Goal: Information Seeking & Learning: Understand process/instructions

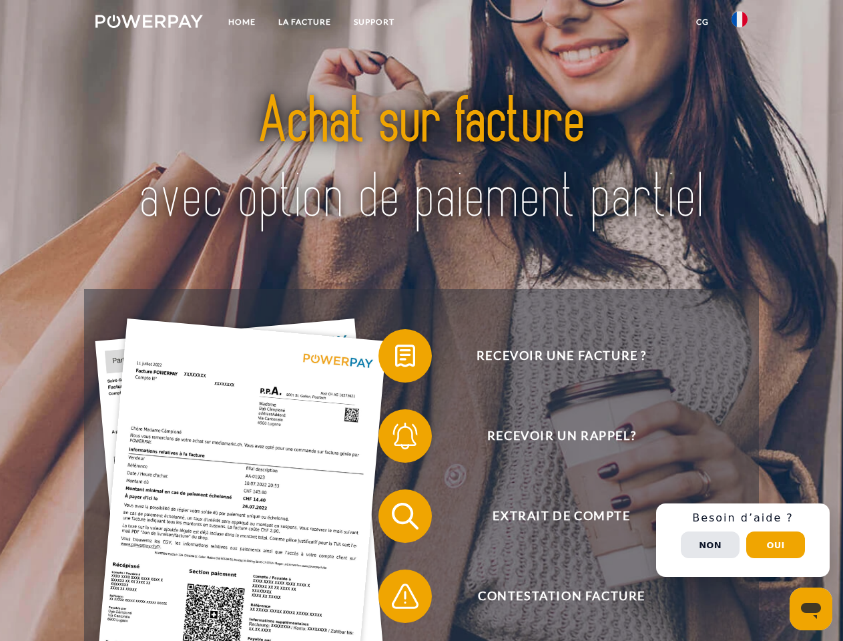
click at [149, 23] on img at bounding box center [148, 21] width 107 height 13
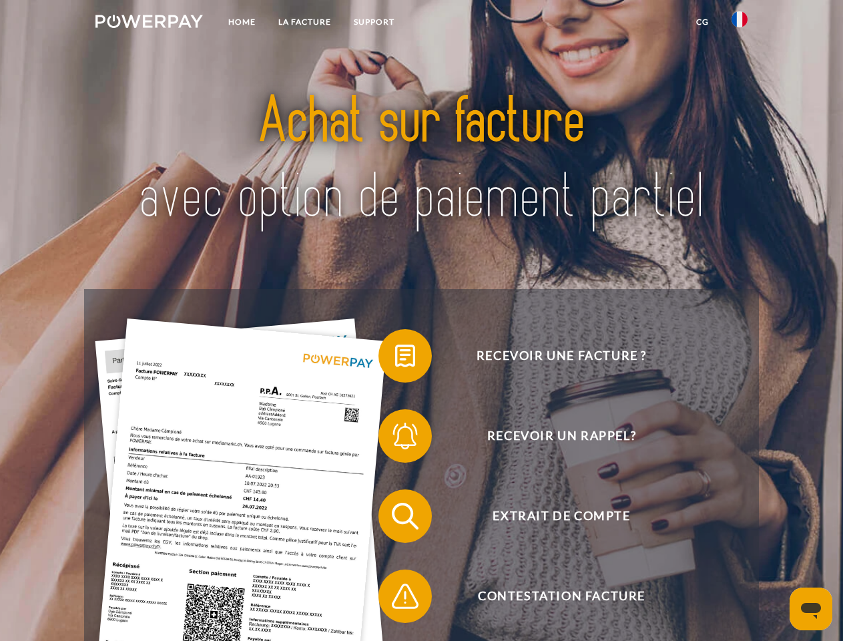
click at [739, 23] on img at bounding box center [739, 19] width 16 height 16
click at [702, 22] on link "CG" at bounding box center [702, 22] width 35 height 24
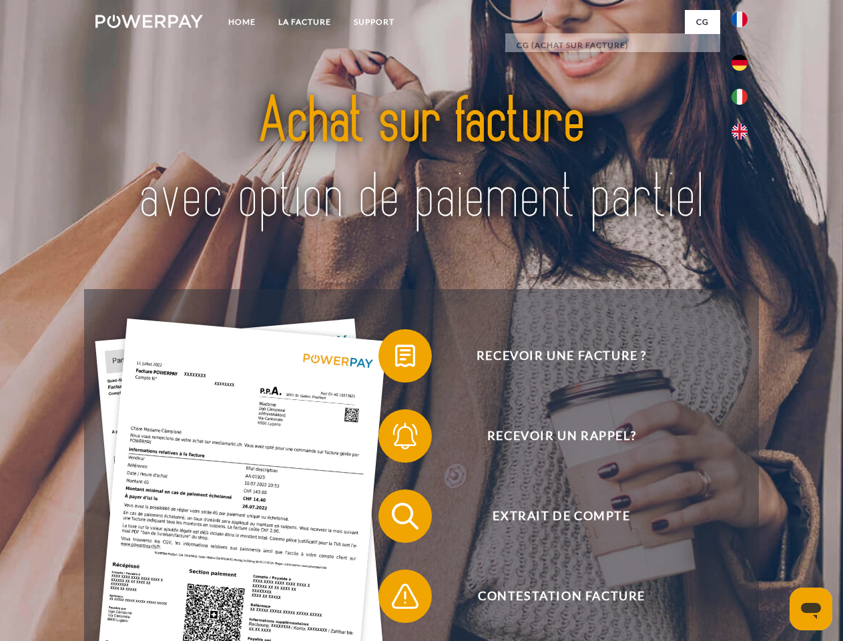
click at [395, 358] on span at bounding box center [385, 355] width 67 height 67
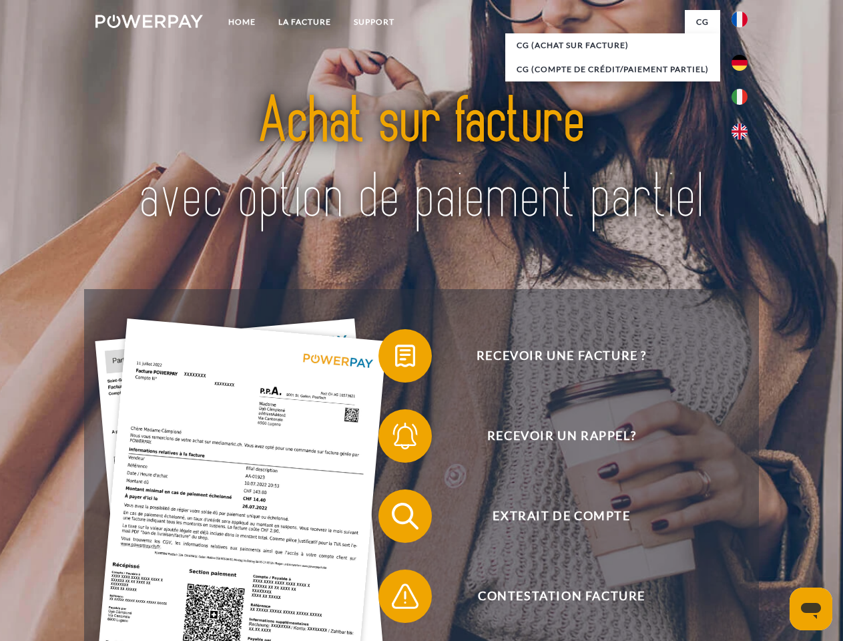
click at [395, 438] on span at bounding box center [385, 435] width 67 height 67
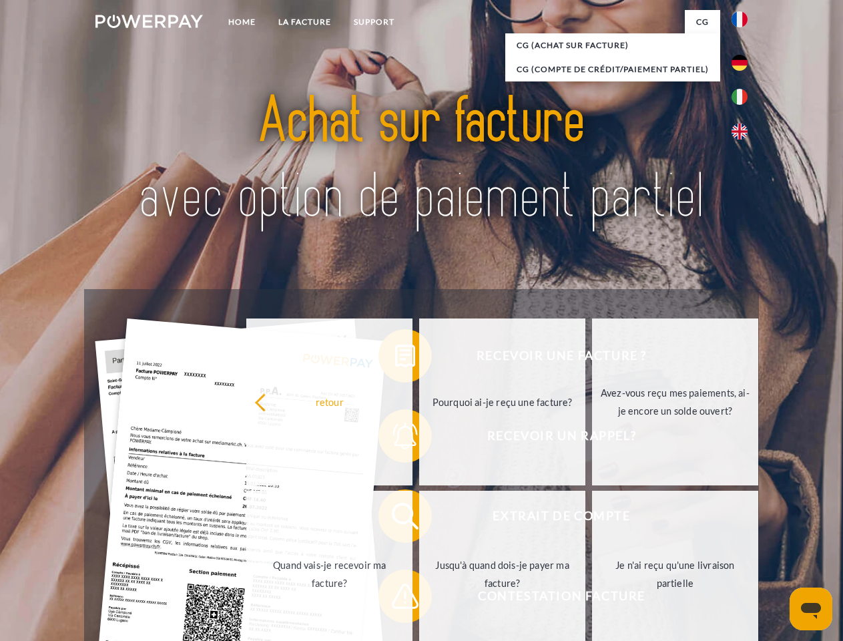
click at [419, 519] on link "Jusqu'à quand dois-je payer ma facture?" at bounding box center [502, 574] width 166 height 167
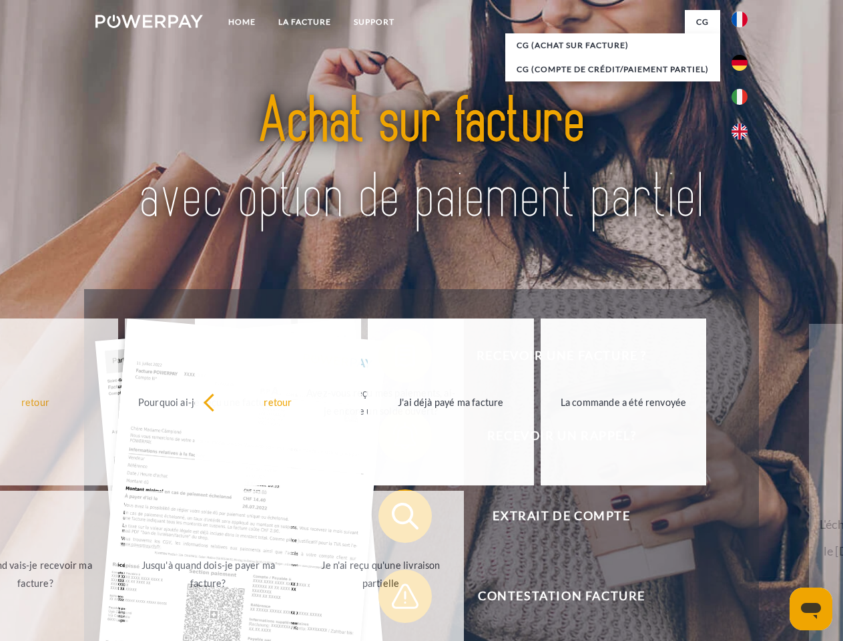
click at [395, 599] on span at bounding box center [385, 596] width 67 height 67
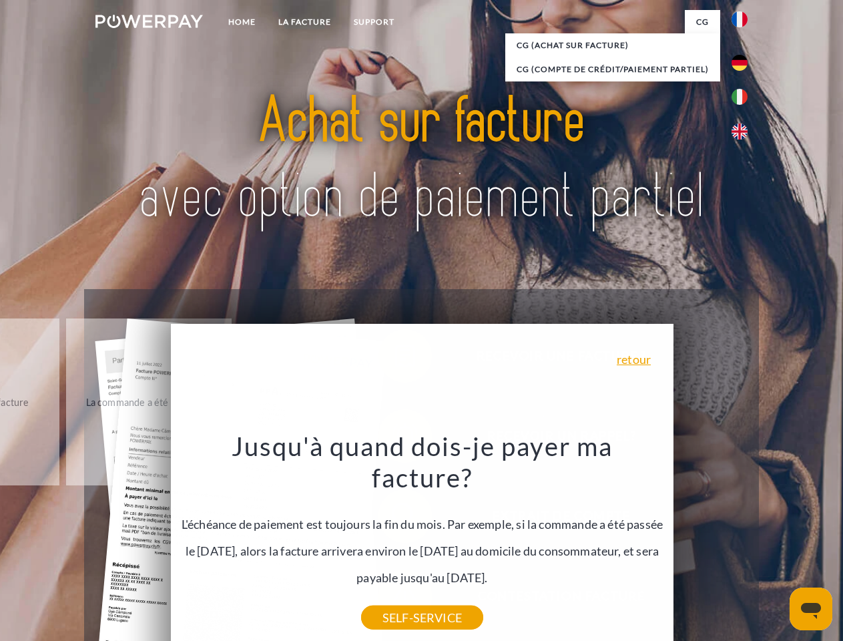
click at [743, 540] on div "Recevoir une facture ? Recevoir un rappel? Extrait de compte retour" at bounding box center [421, 556] width 674 height 534
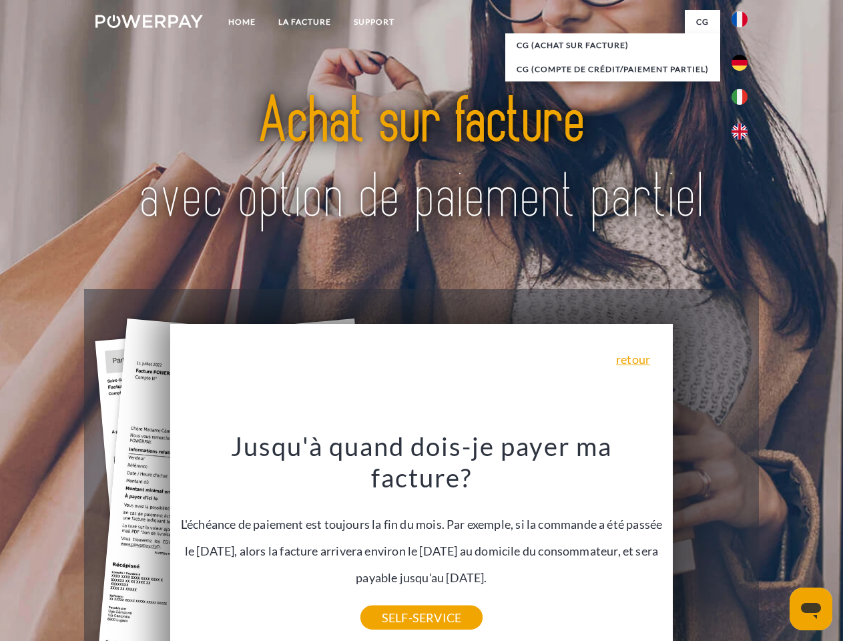
click at [710, 543] on span "Extrait de compte" at bounding box center [561, 515] width 327 height 53
click at [776, 545] on header "Home LA FACTURE Support" at bounding box center [421, 461] width 843 height 922
